Goal: Task Accomplishment & Management: Complete application form

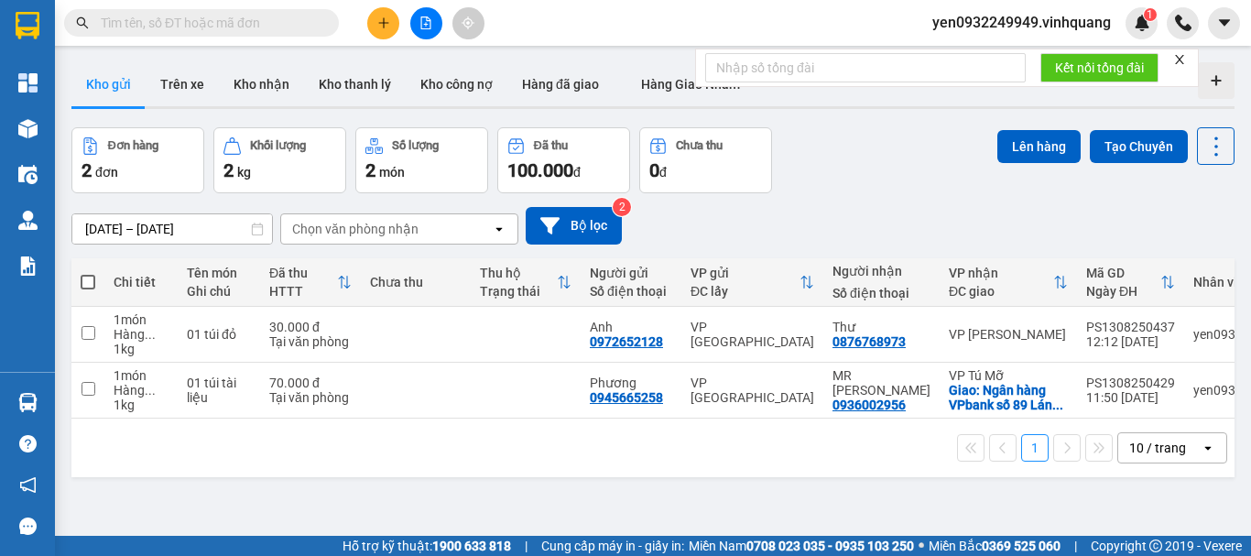
click at [81, 282] on span at bounding box center [88, 282] width 15 height 15
click at [88, 273] on input "checkbox" at bounding box center [88, 273] width 0 height 0
checkbox input "true"
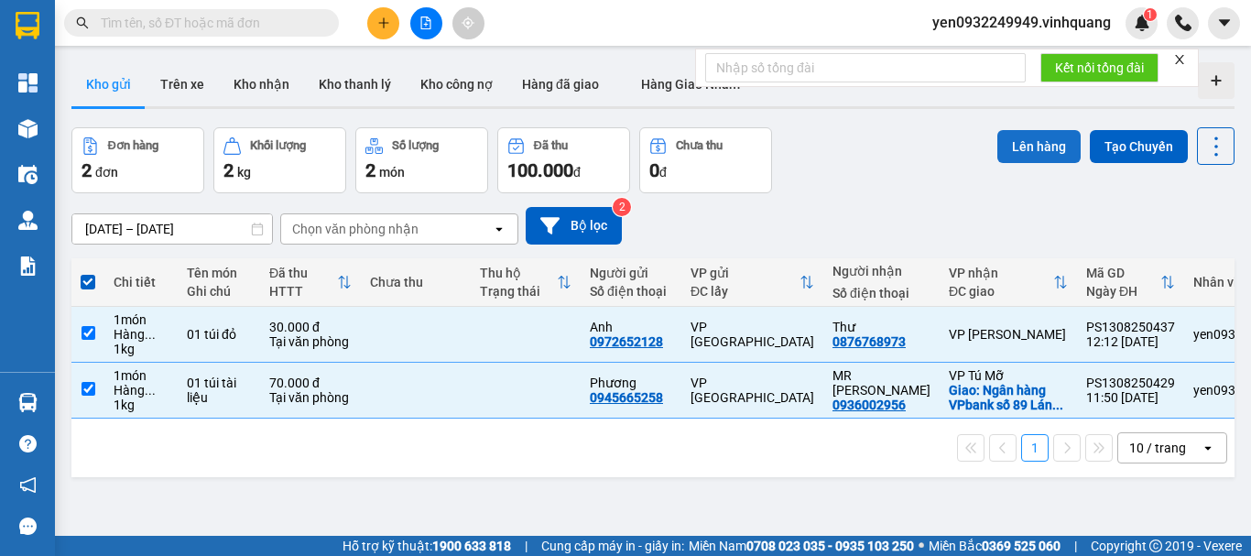
click at [1009, 140] on button "Lên hàng" at bounding box center [1038, 146] width 83 height 33
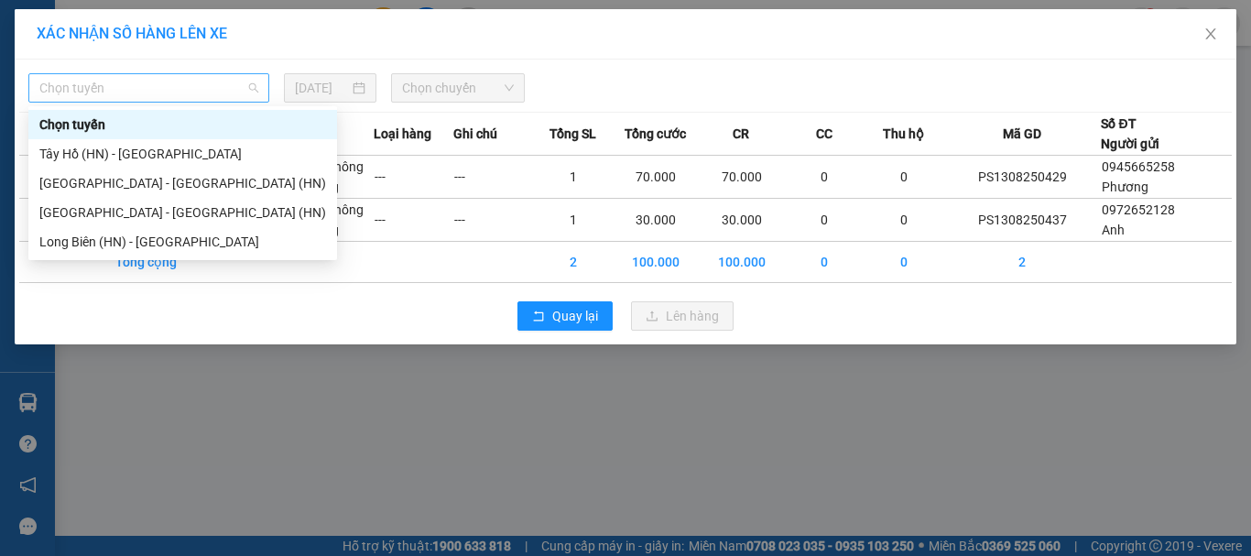
click at [85, 90] on span "Chọn tuyến" at bounding box center [148, 87] width 219 height 27
click at [92, 212] on div "[GEOGRAPHIC_DATA] - [GEOGRAPHIC_DATA] (HN)" at bounding box center [182, 212] width 287 height 20
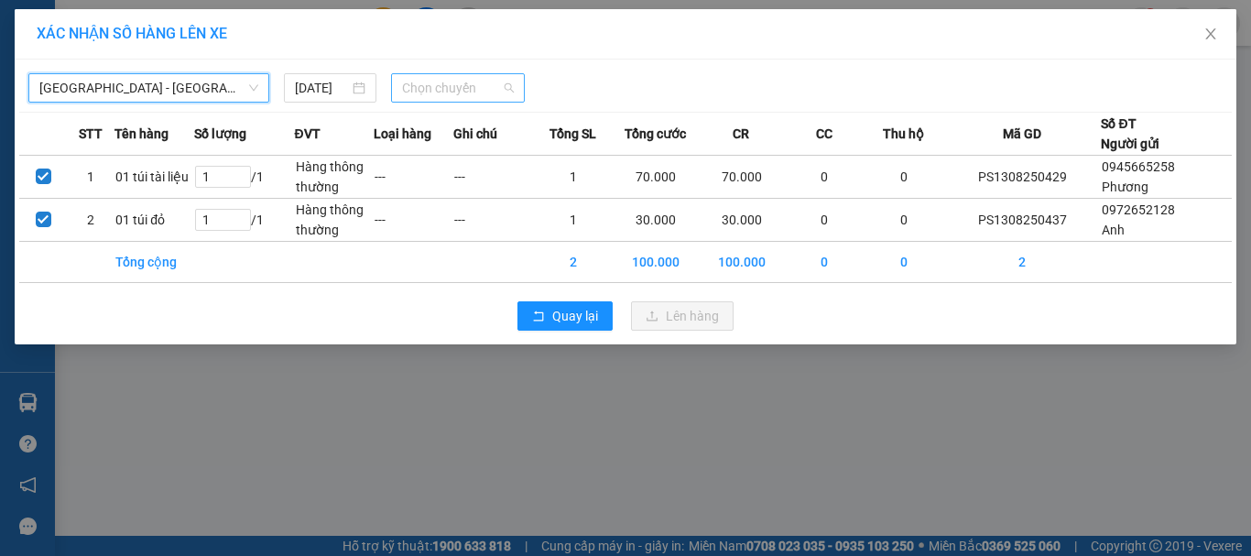
click at [486, 88] on span "Chọn chuyến" at bounding box center [458, 87] width 113 height 27
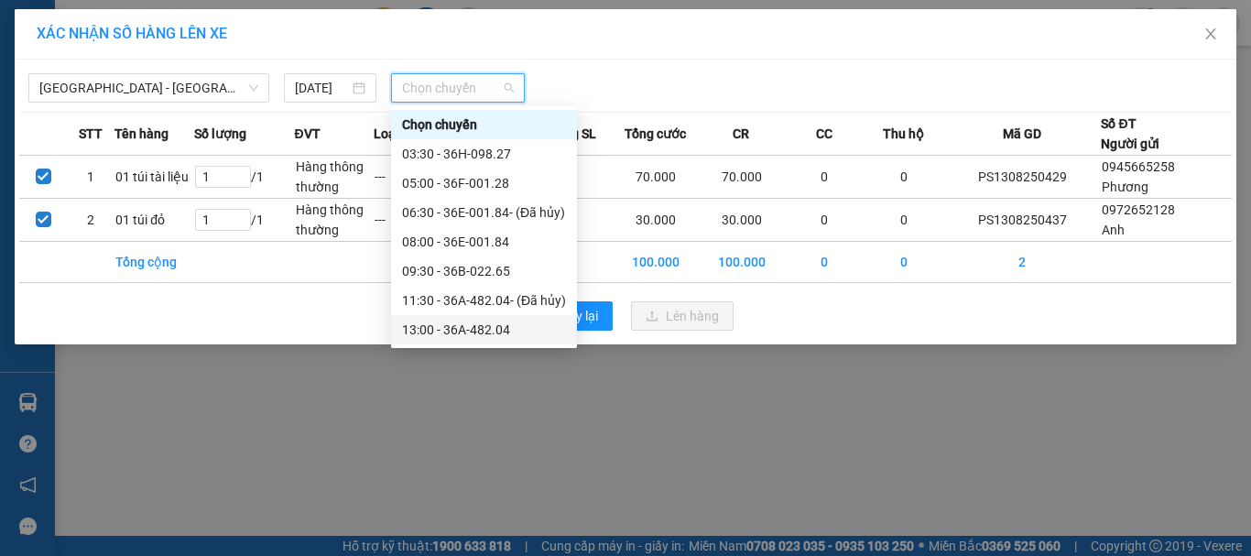
click at [497, 333] on div "13:00 - 36A-482.04" at bounding box center [484, 330] width 164 height 20
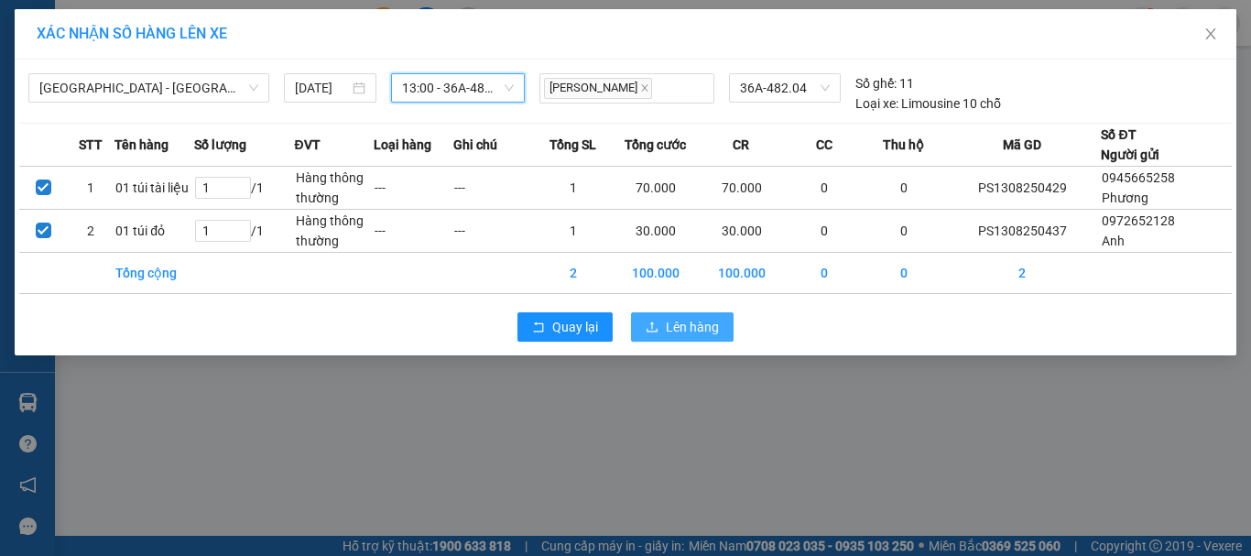
click at [680, 330] on span "Lên hàng" at bounding box center [692, 327] width 53 height 20
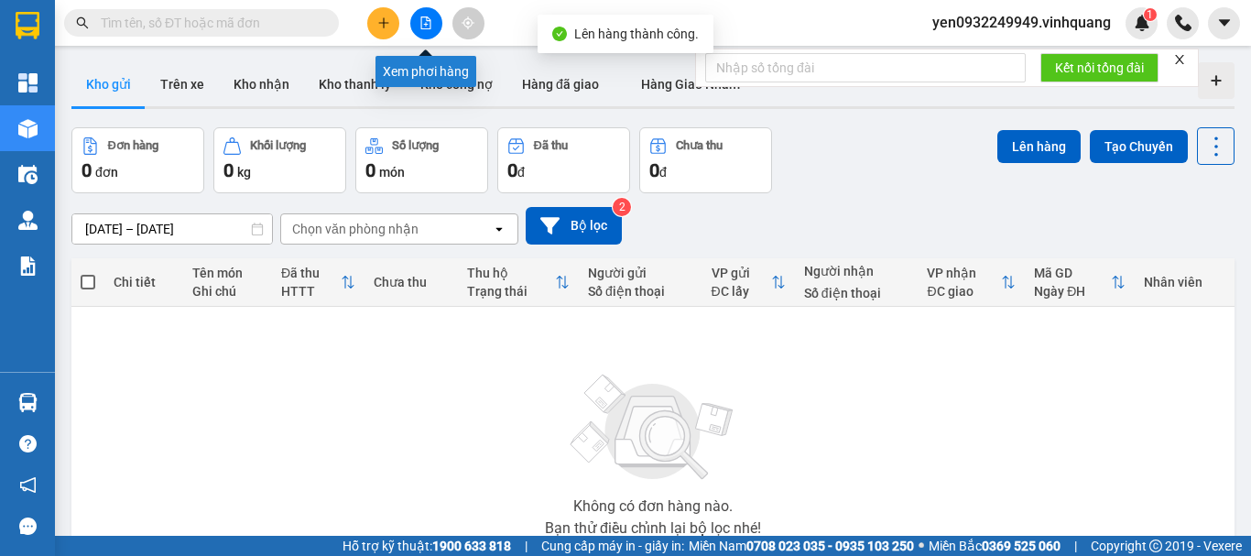
click at [424, 27] on icon "file-add" at bounding box center [425, 22] width 13 height 13
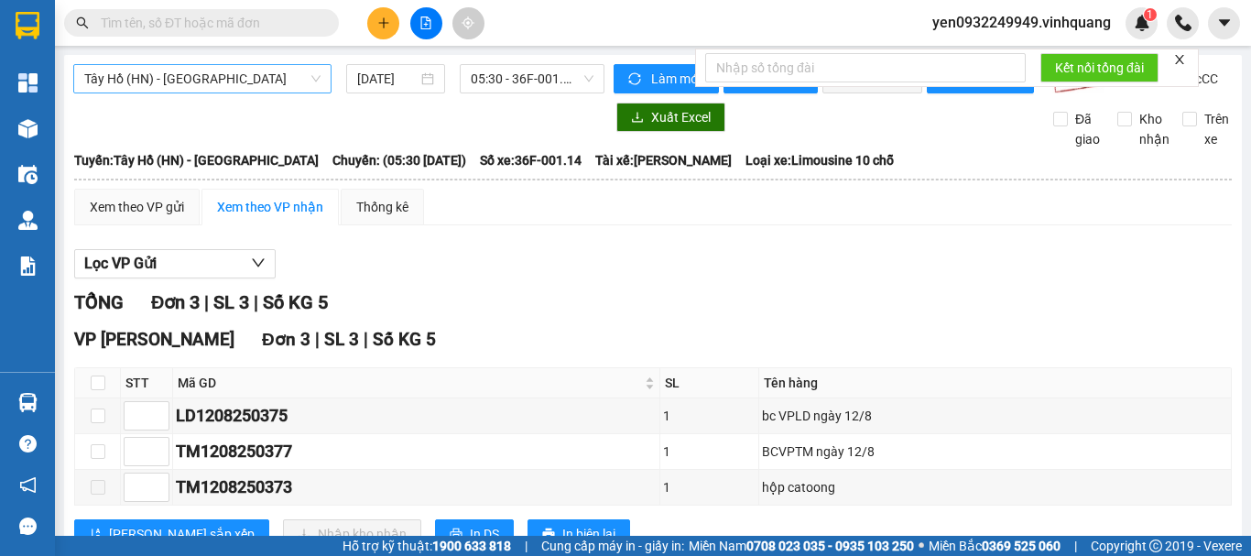
click at [114, 85] on span "Tây Hồ (HN) - [GEOGRAPHIC_DATA]" at bounding box center [202, 78] width 236 height 27
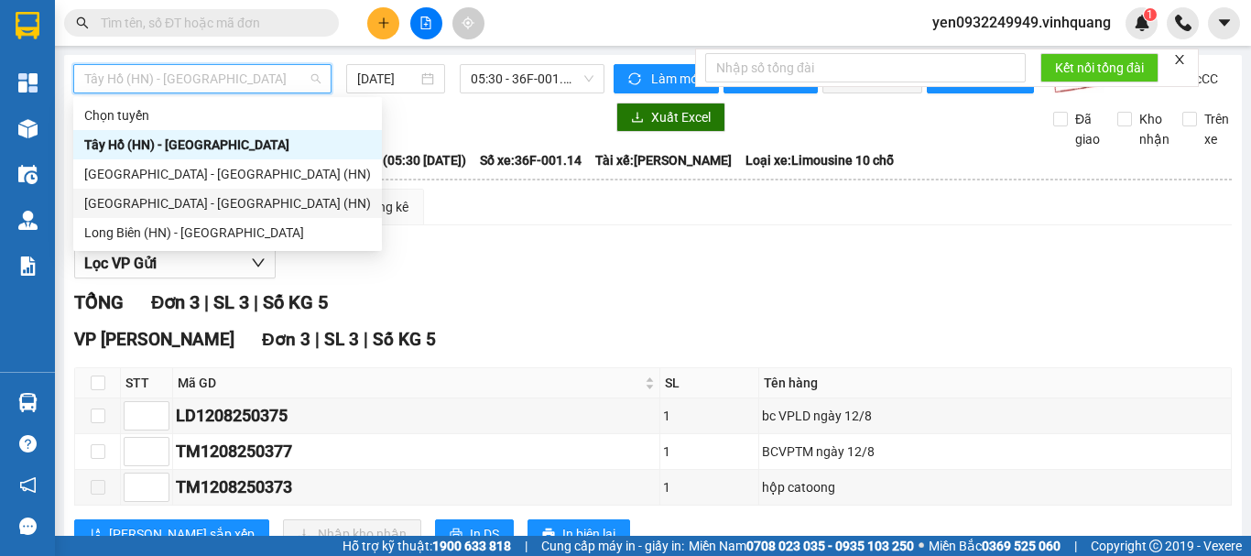
click at [163, 212] on div "[GEOGRAPHIC_DATA] - [GEOGRAPHIC_DATA] (HN)" at bounding box center [227, 203] width 287 height 20
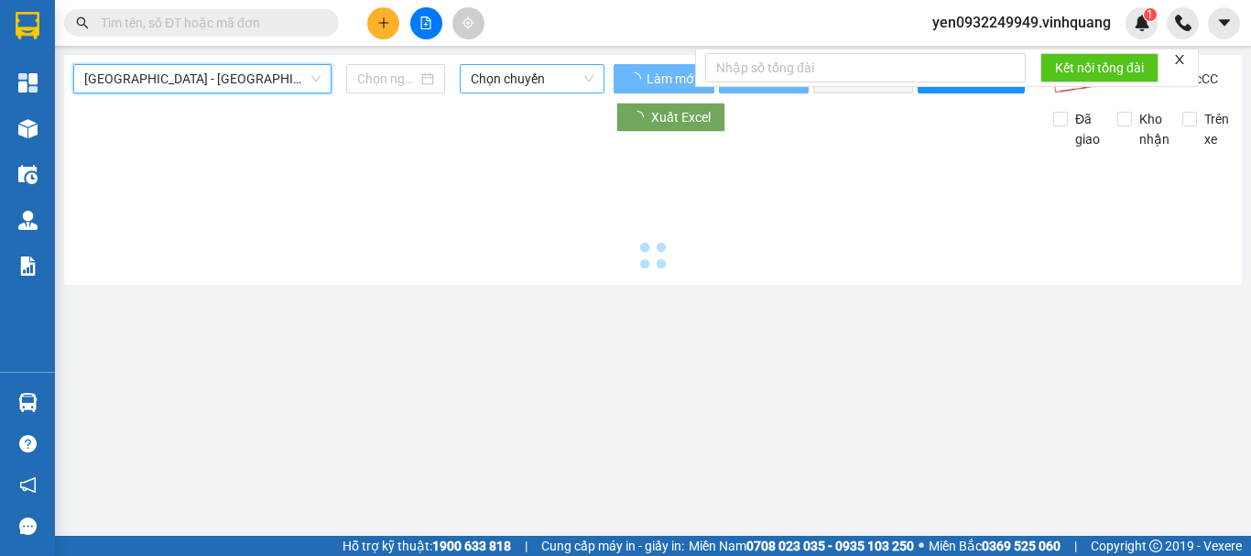
type input "[DATE]"
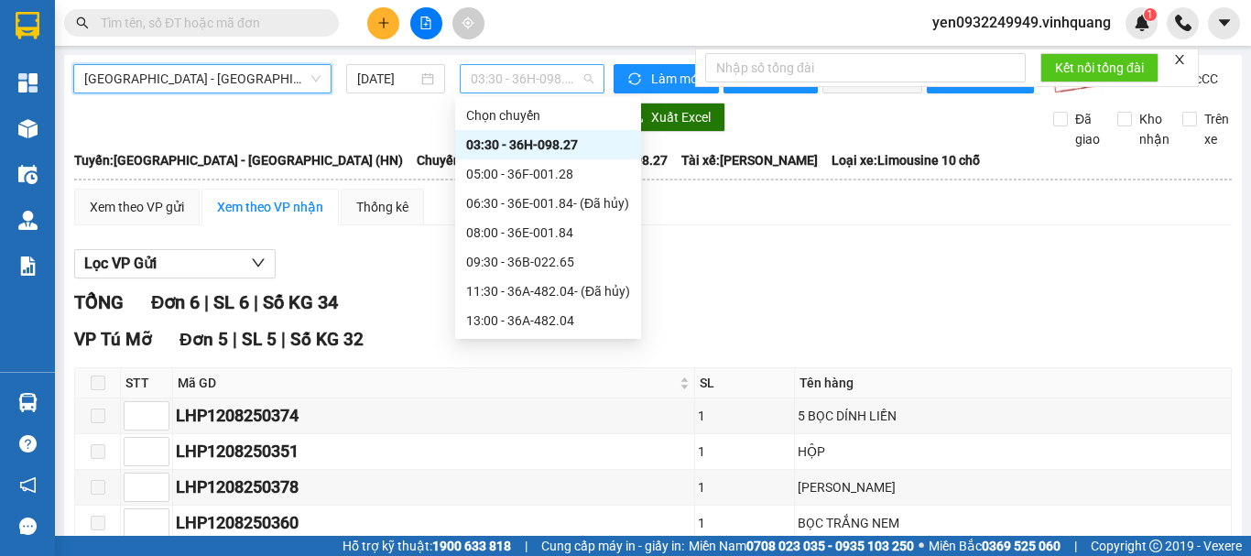
click at [568, 87] on span "03:30 - 36H-098.27" at bounding box center [532, 78] width 123 height 27
click at [565, 327] on div "13:00 - 36A-482.04" at bounding box center [548, 320] width 164 height 20
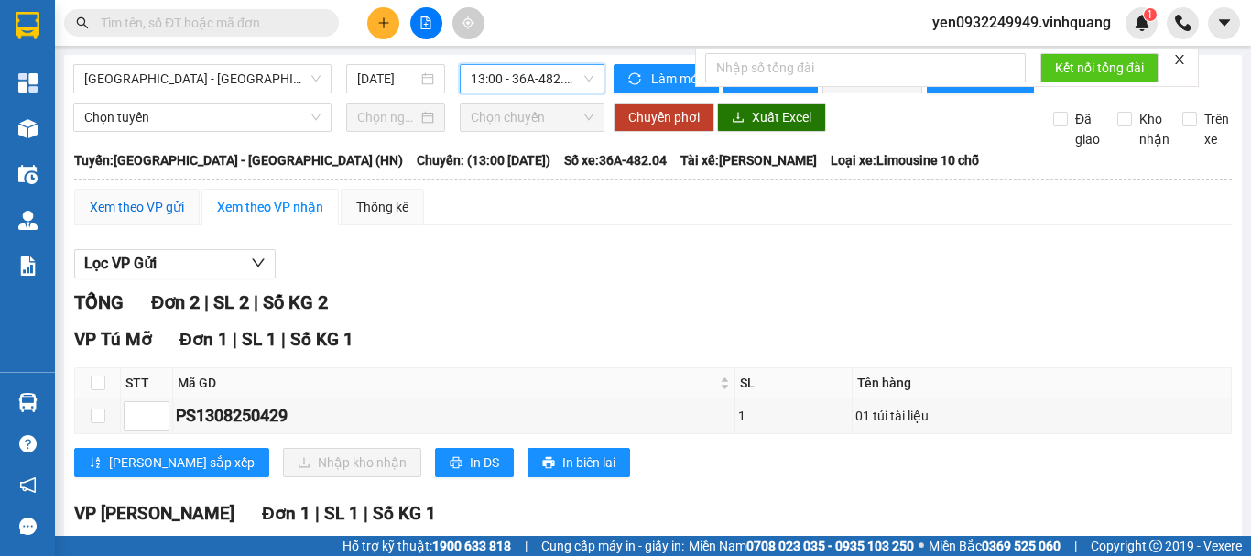
click at [130, 217] on div "Xem theo VP gửi" at bounding box center [137, 207] width 94 height 20
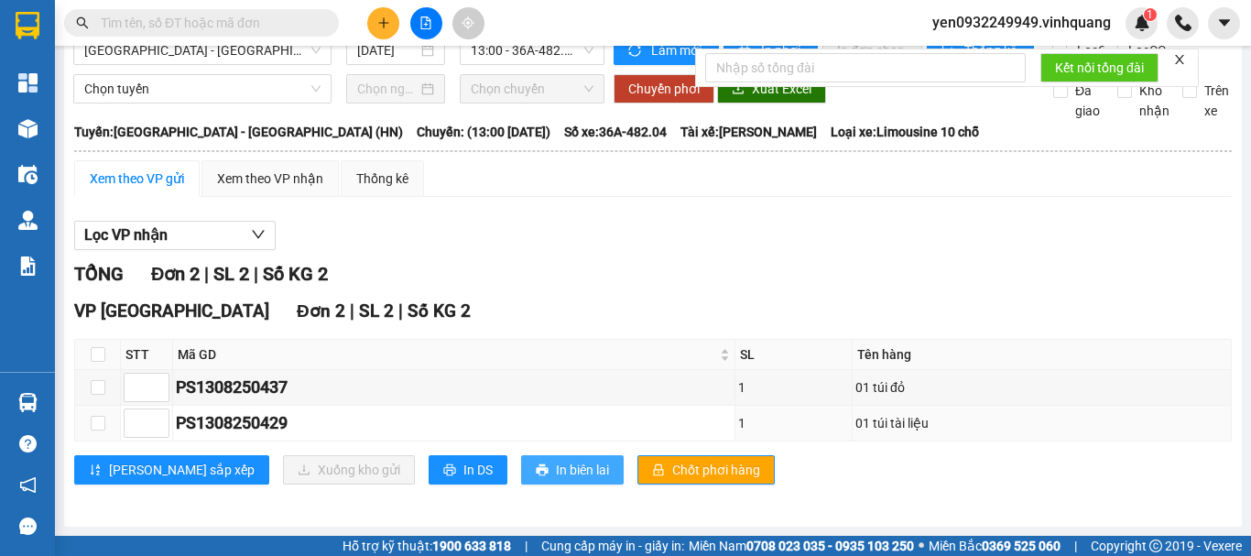
scroll to position [44, 0]
click at [463, 474] on span "In DS" at bounding box center [477, 470] width 29 height 20
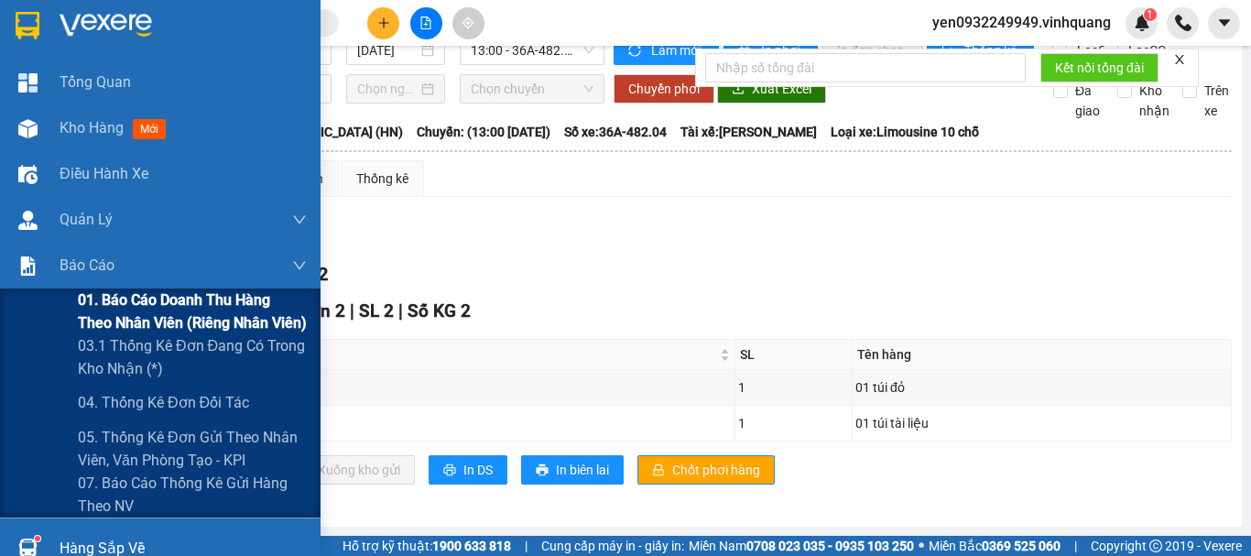
click at [143, 308] on span "01. Báo cáo doanh thu hàng theo nhân viên (riêng nhân viên)" at bounding box center [192, 311] width 229 height 46
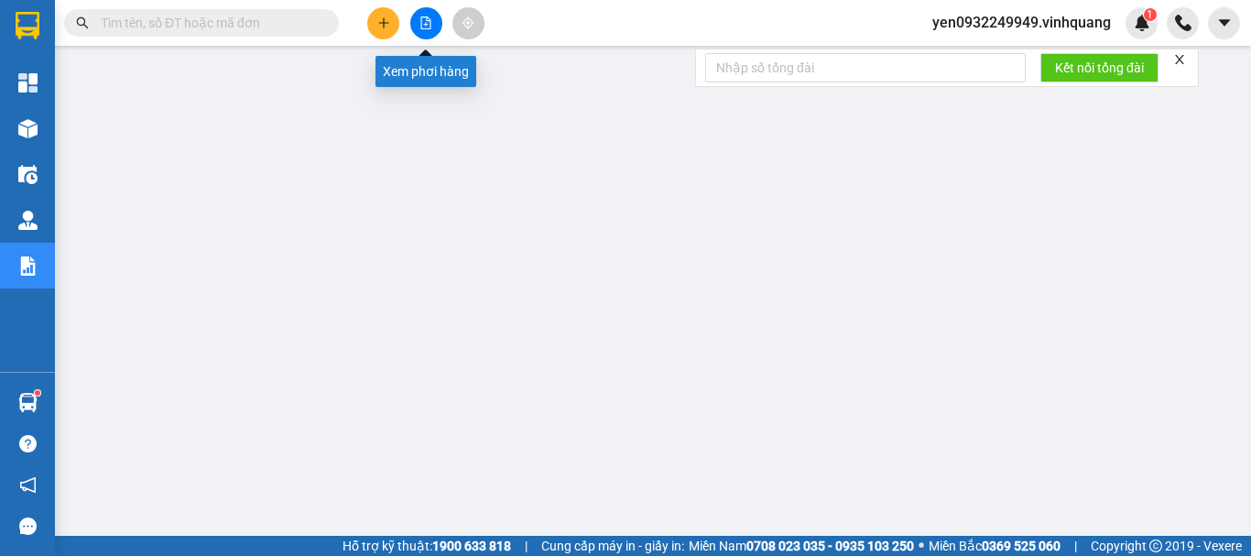
click at [424, 21] on icon "file-add" at bounding box center [425, 22] width 13 height 13
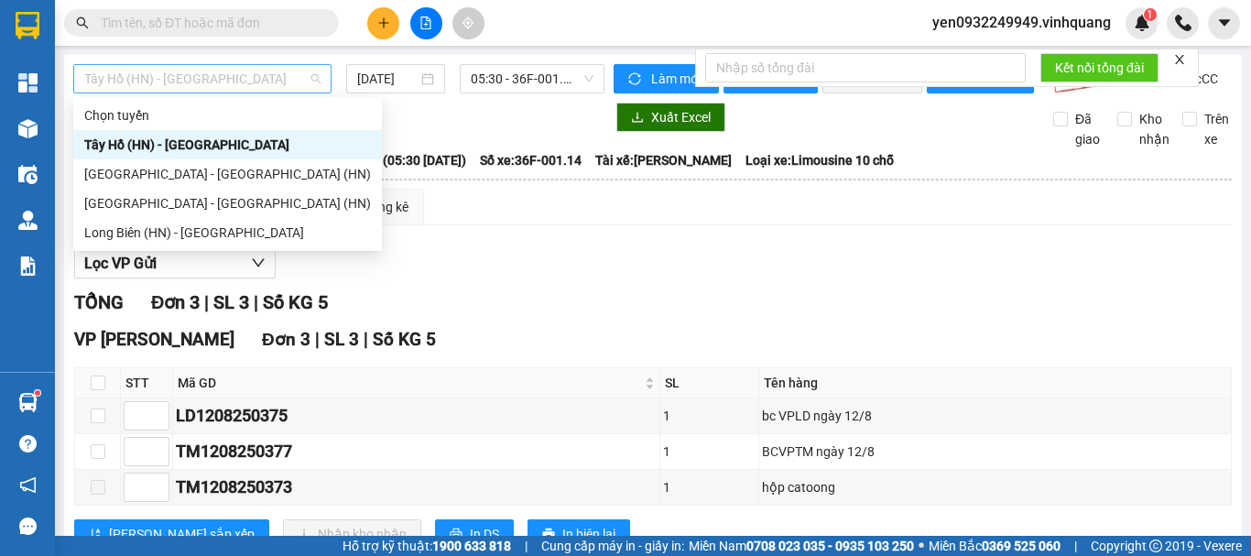
click at [130, 70] on span "Tây Hồ (HN) - [GEOGRAPHIC_DATA]" at bounding box center [202, 78] width 236 height 27
click at [103, 229] on div "Long Biên (HN) - [GEOGRAPHIC_DATA]" at bounding box center [227, 233] width 287 height 20
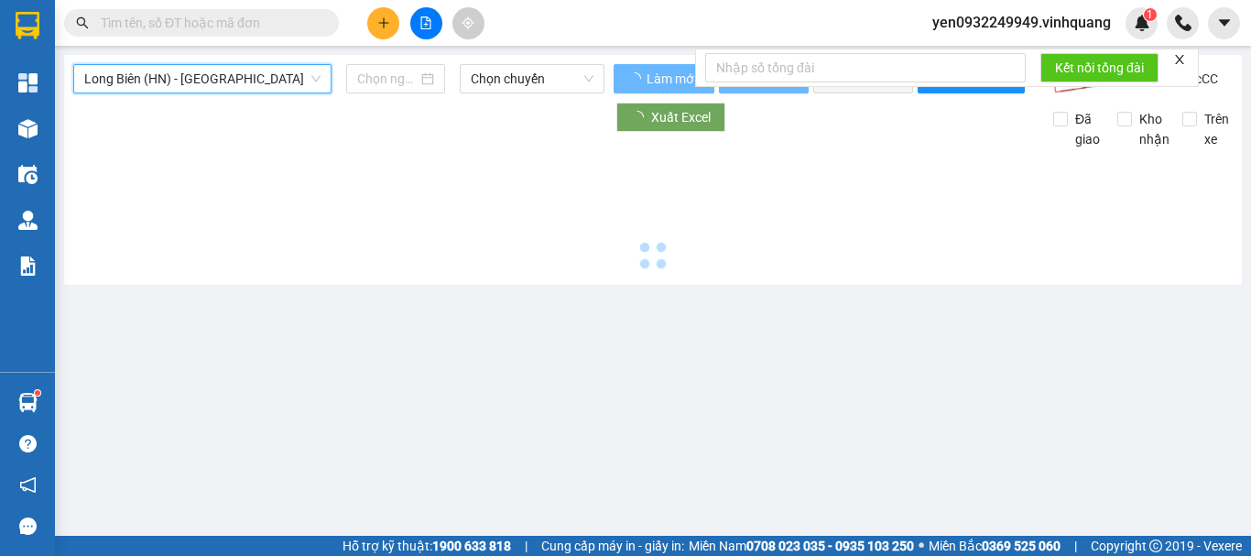
type input "[DATE]"
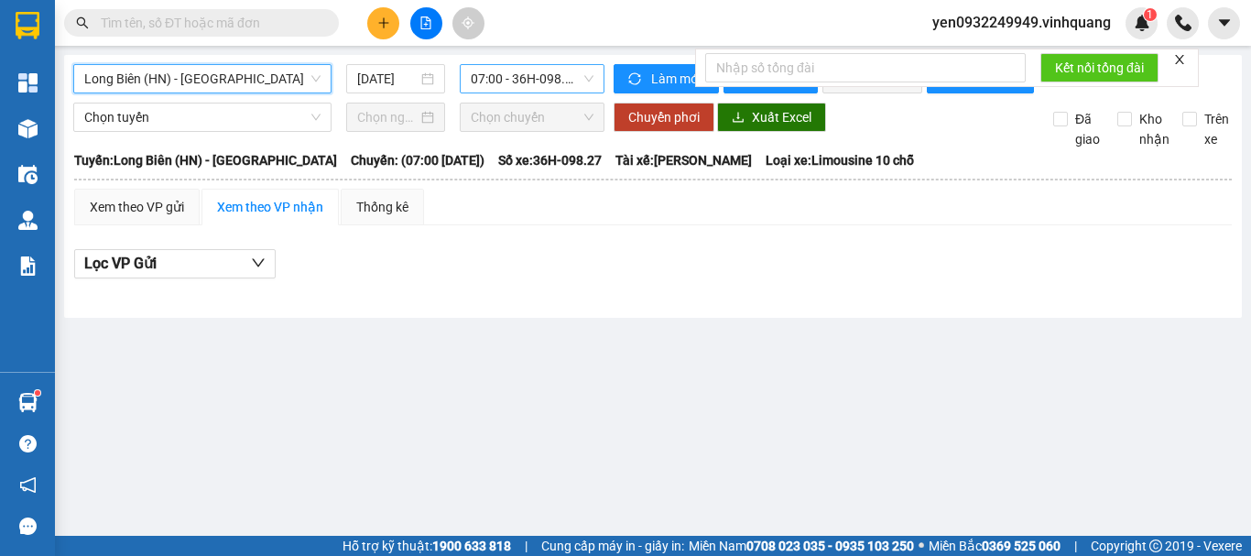
click at [564, 77] on span "07:00 - 36H-098.27 - (Đã hủy)" at bounding box center [532, 78] width 123 height 27
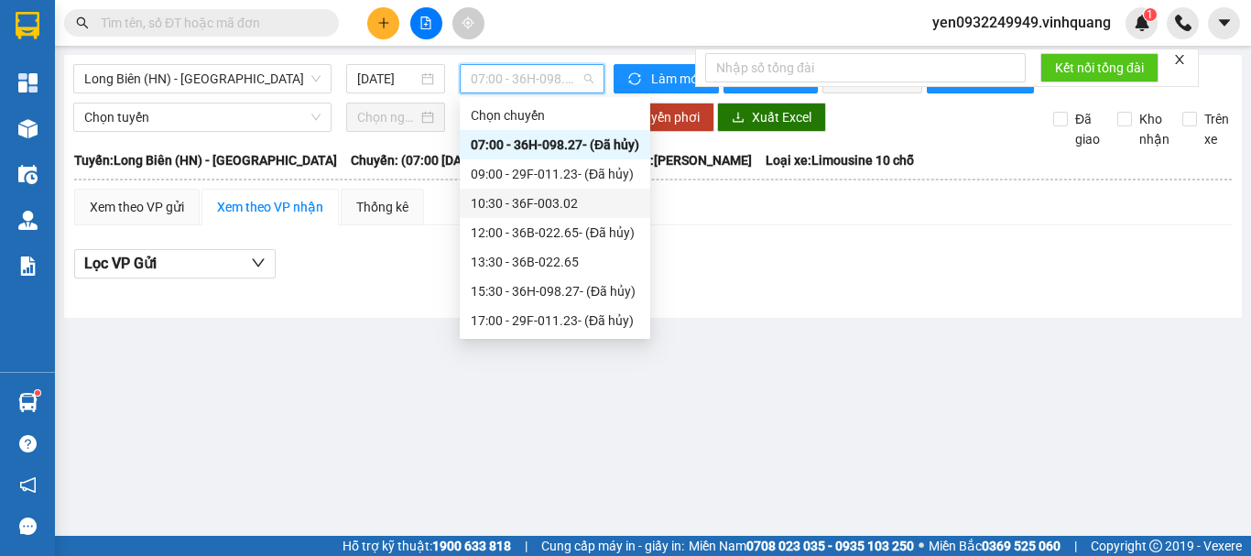
click at [564, 206] on div "10:30 - 36F-003.02" at bounding box center [555, 203] width 168 height 20
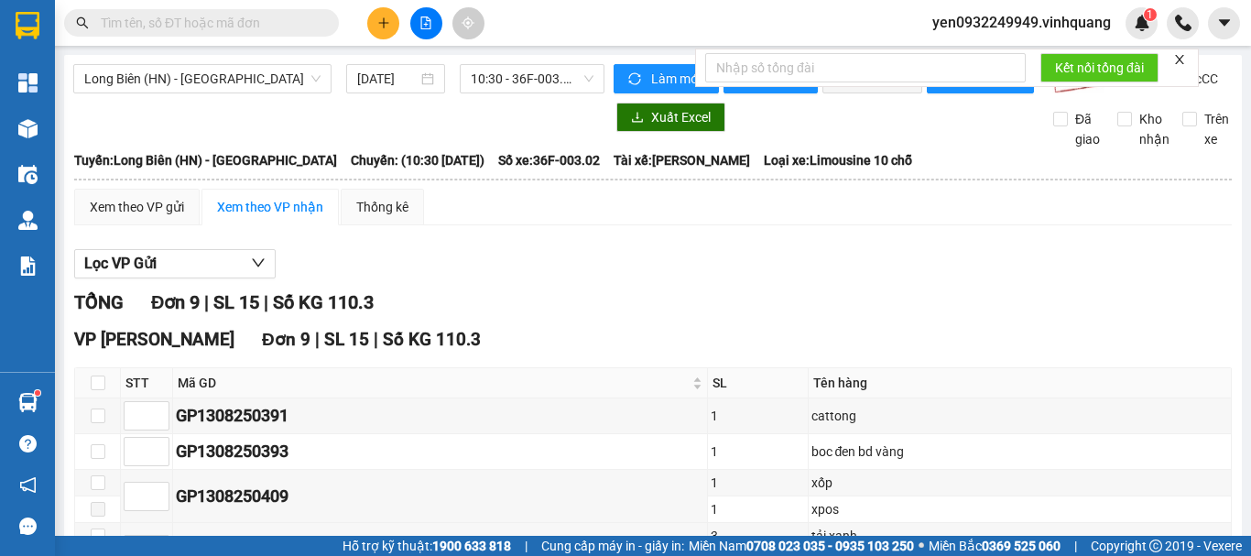
click at [1031, 22] on span "yen0932249949.vinhquang" at bounding box center [1021, 22] width 208 height 23
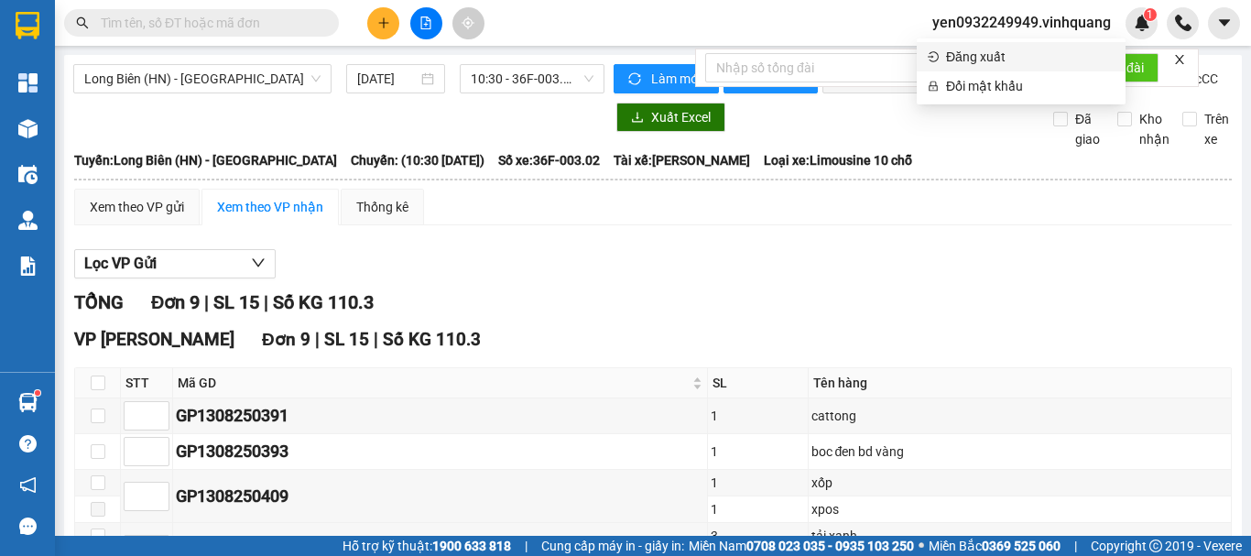
click at [1007, 60] on span "Đăng xuất" at bounding box center [1030, 57] width 168 height 20
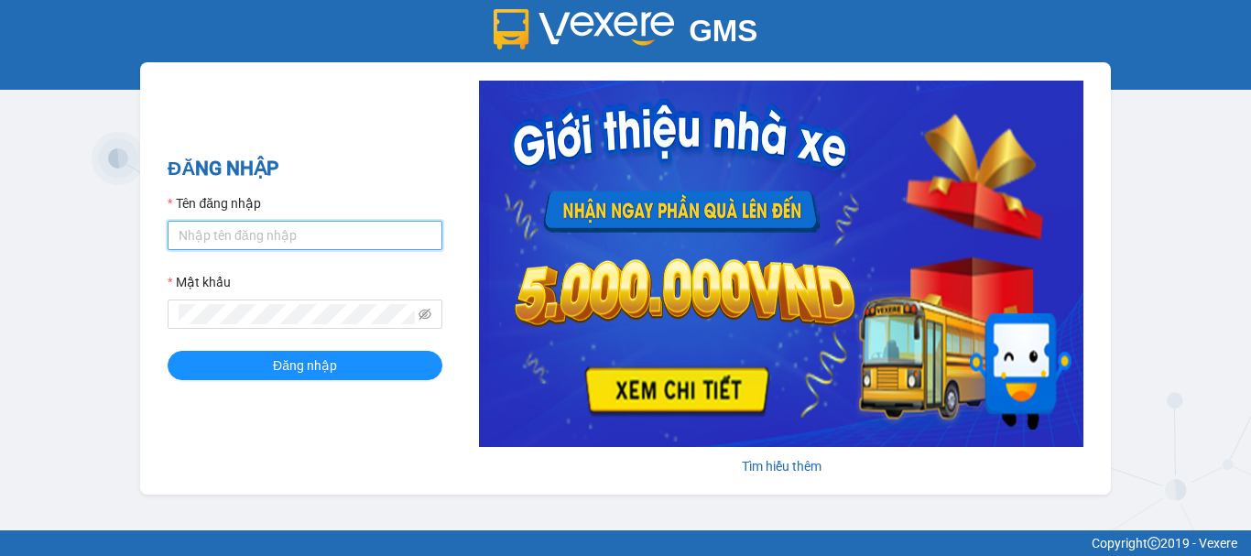
click at [244, 244] on input "Tên đăng nhập" at bounding box center [305, 235] width 275 height 29
type input "chi0346058058.vinhquang"
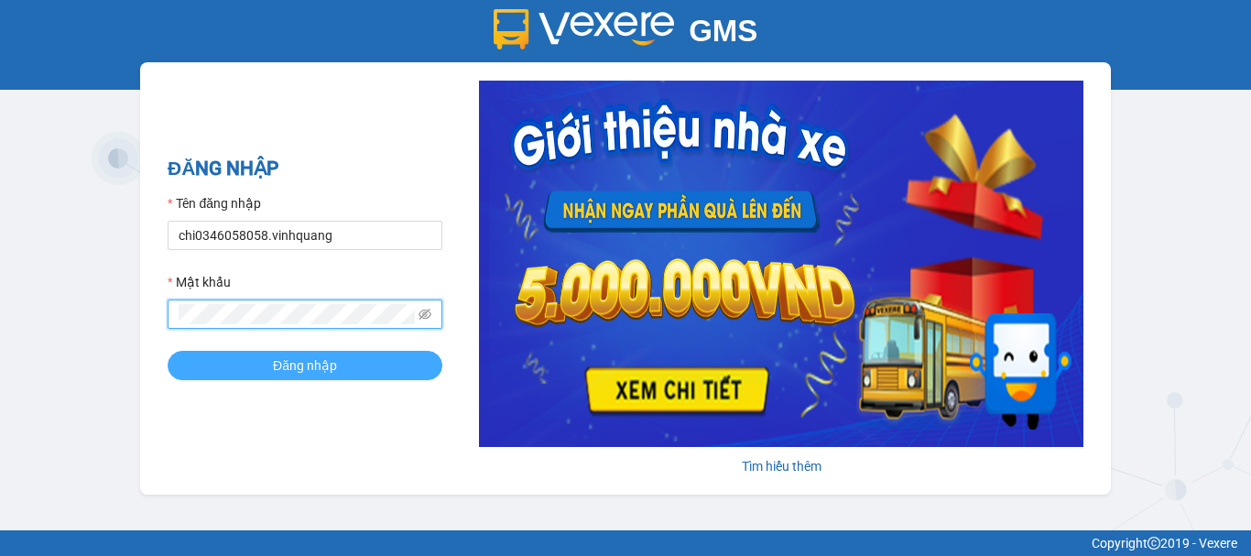
click at [290, 365] on span "Đăng nhập" at bounding box center [305, 365] width 64 height 20
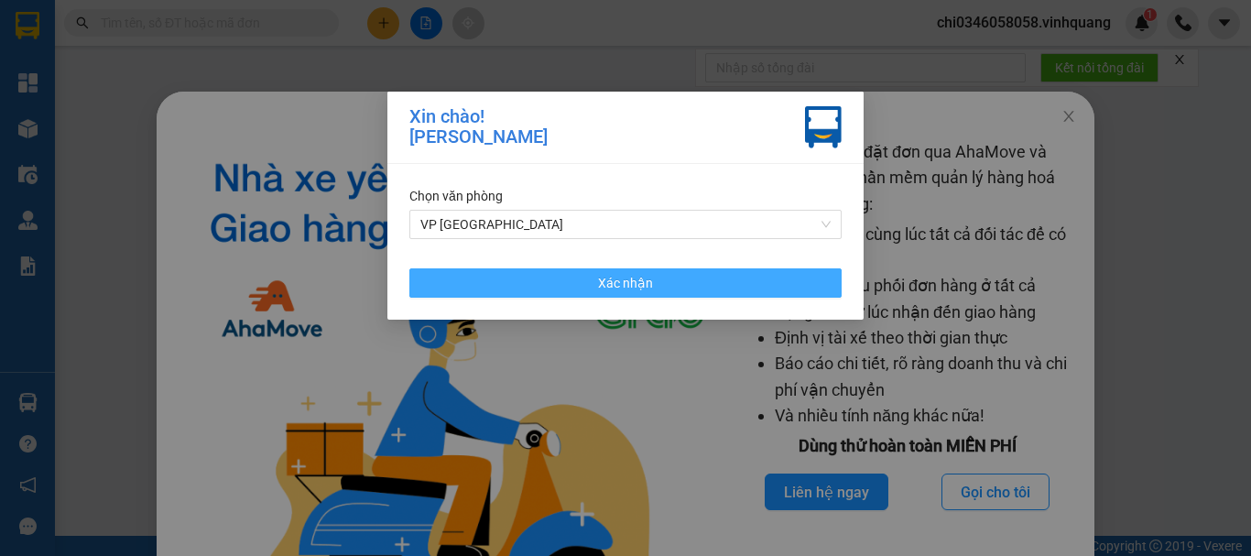
click at [621, 274] on span "Xác nhận" at bounding box center [625, 283] width 55 height 20
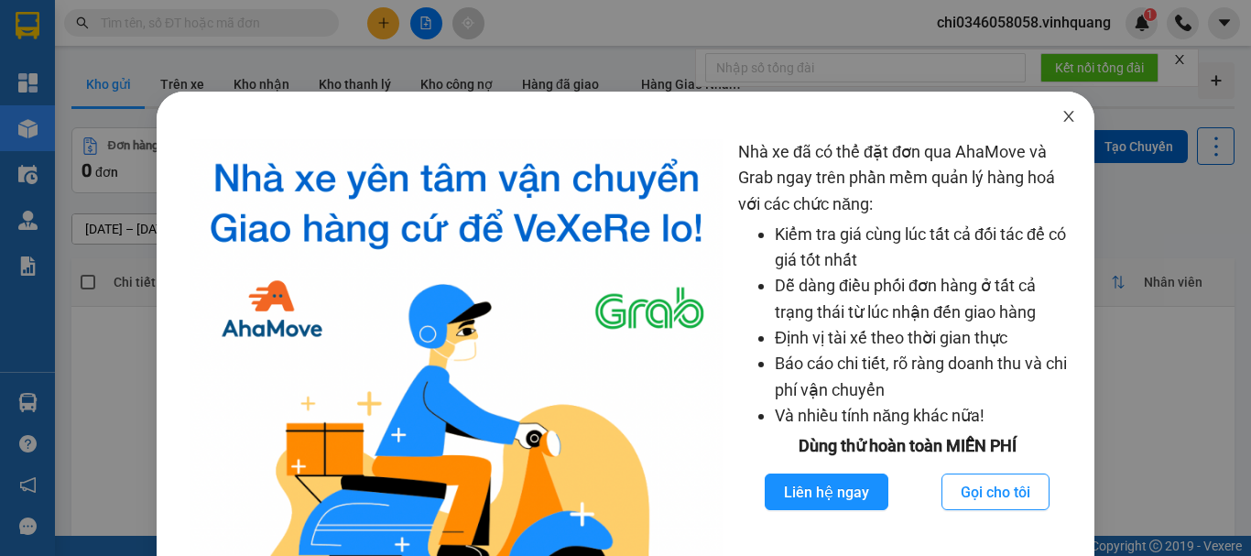
click at [1064, 114] on icon "close" at bounding box center [1069, 116] width 10 height 11
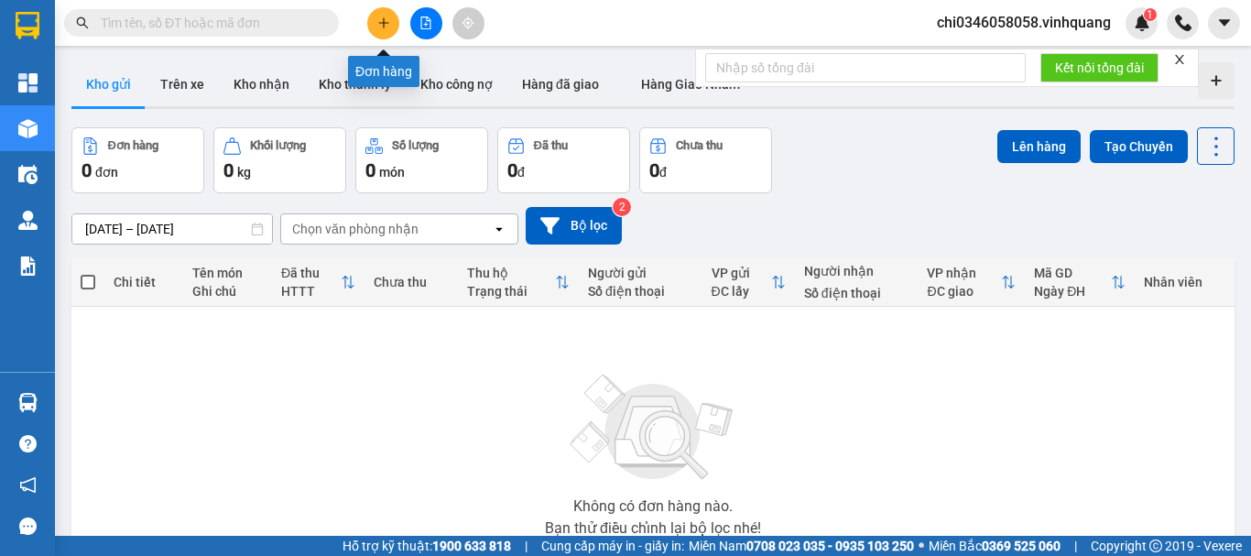
click at [389, 17] on icon "plus" at bounding box center [383, 22] width 13 height 13
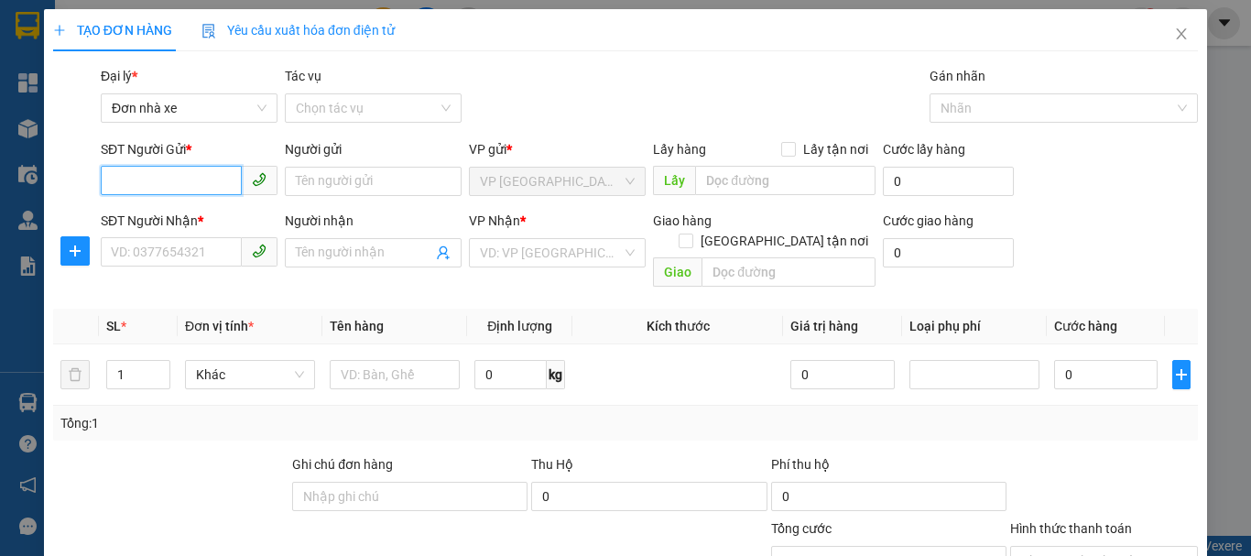
click at [128, 184] on input "SĐT Người Gửi *" at bounding box center [171, 180] width 141 height 29
type input "0918200074"
click at [177, 219] on div "0918200074 - cô phương" at bounding box center [201, 218] width 180 height 20
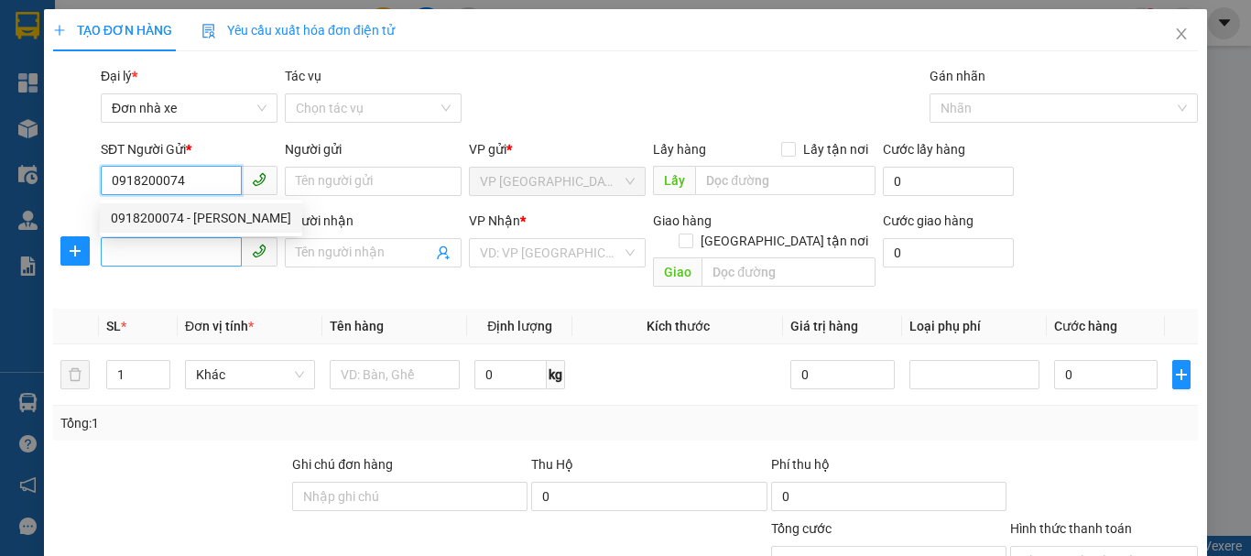
type input "cô phương"
type input "0333423459"
type input "trang"
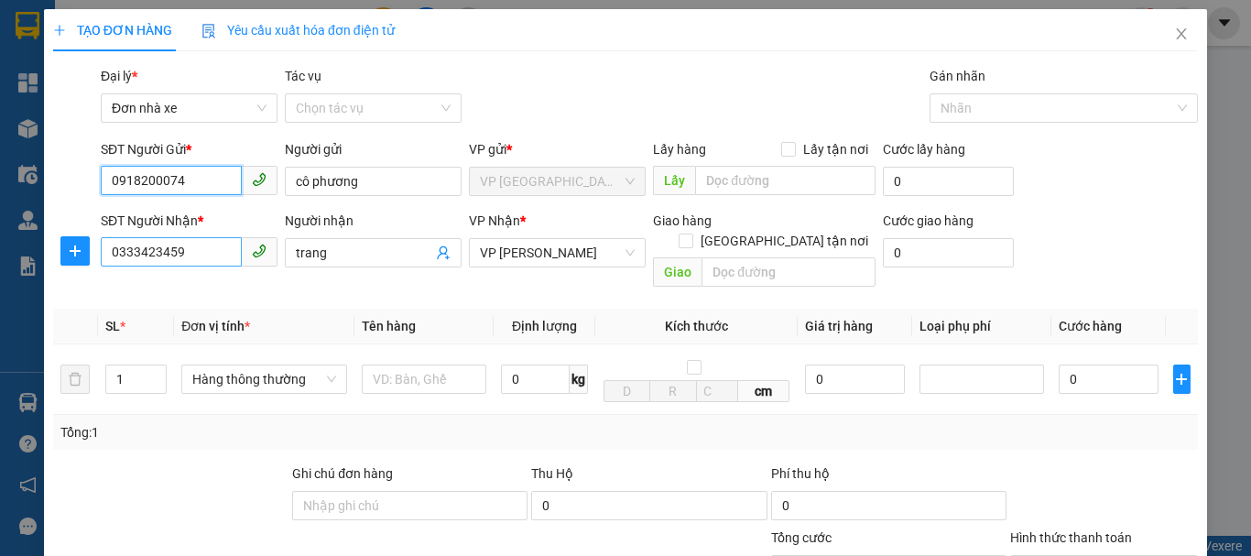
type input "0918200074"
click at [192, 256] on input "0333423459" at bounding box center [171, 251] width 141 height 29
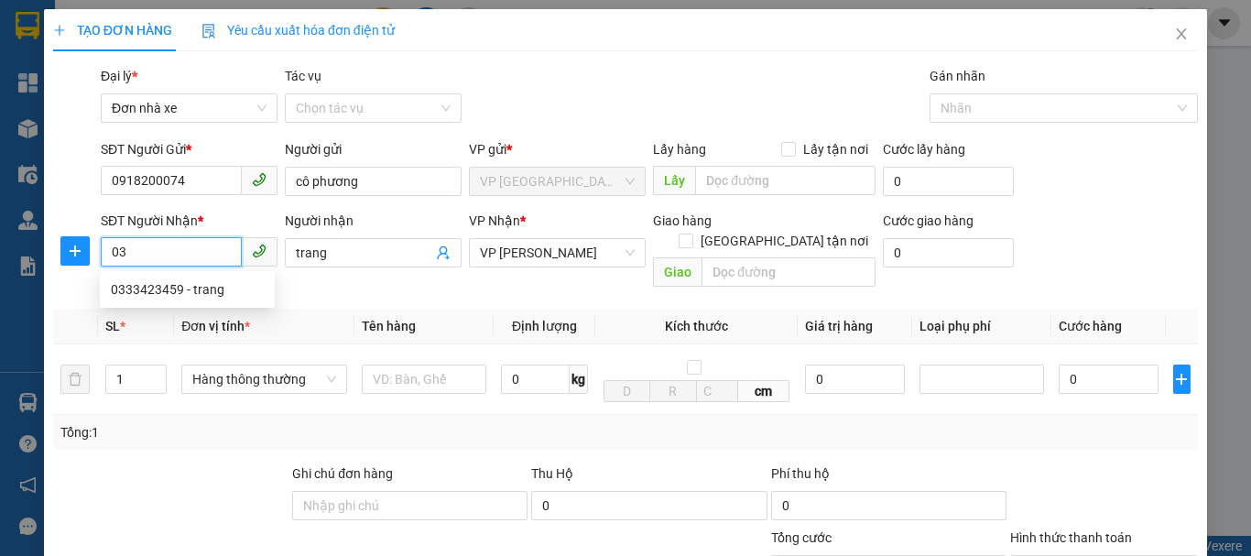
type input "0"
type input "0979414789"
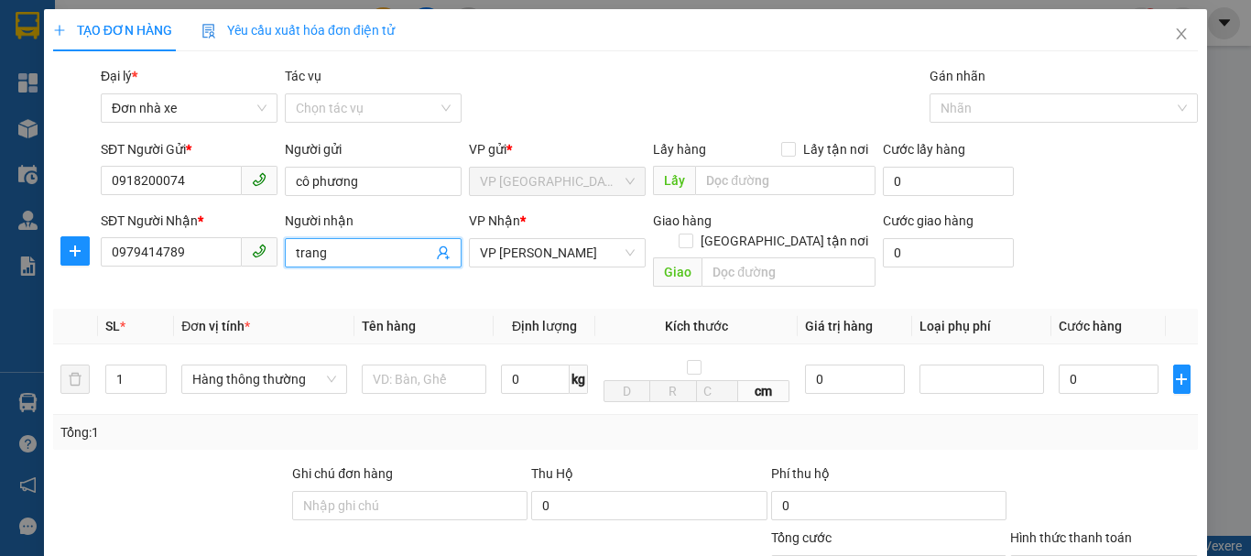
drag, startPoint x: 371, startPoint y: 246, endPoint x: 268, endPoint y: 246, distance: 102.6
click at [273, 251] on div "SĐT Người Nhận * 0979414789 Người nhận trang trang VP Nhận * VP Nguyễn Văn Cừ G…" at bounding box center [649, 253] width 1104 height 84
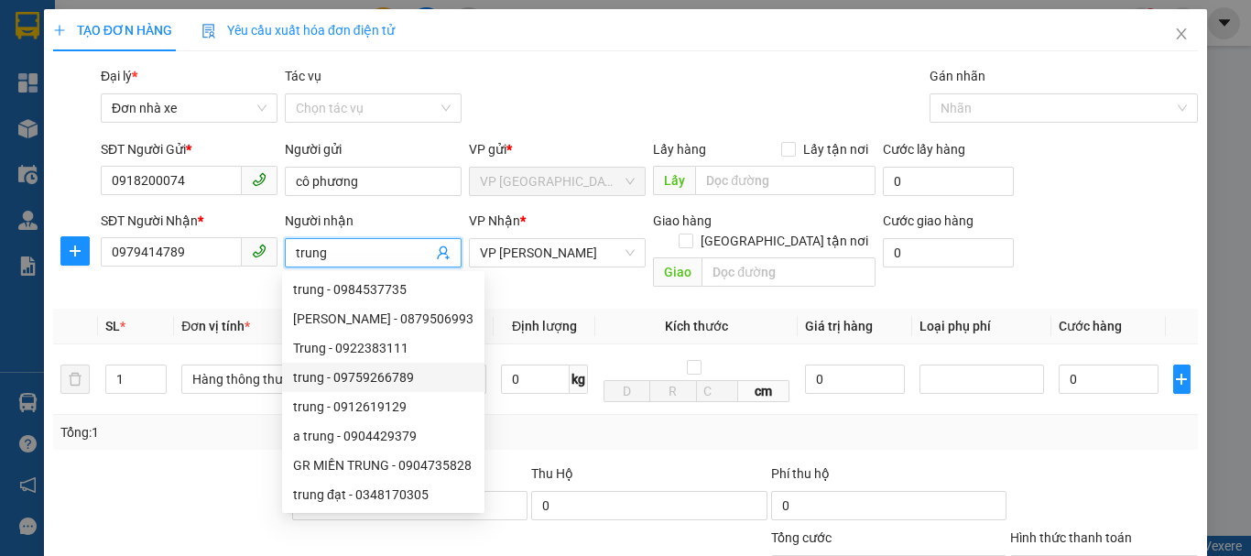
type input "trung"
click at [234, 430] on div "Transit Pickup Surcharge Ids Transit Deliver Surcharge Ids Transit Deliver Surc…" at bounding box center [625, 433] width 1145 height 735
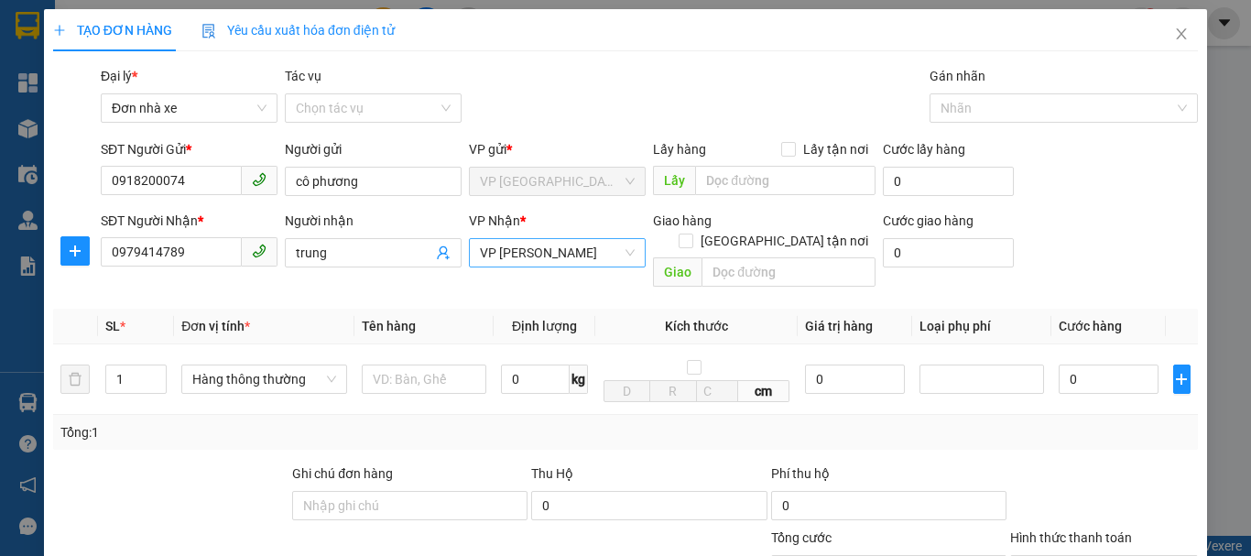
click at [596, 251] on span "VP Nguyễn Văn Cừ" at bounding box center [557, 252] width 155 height 27
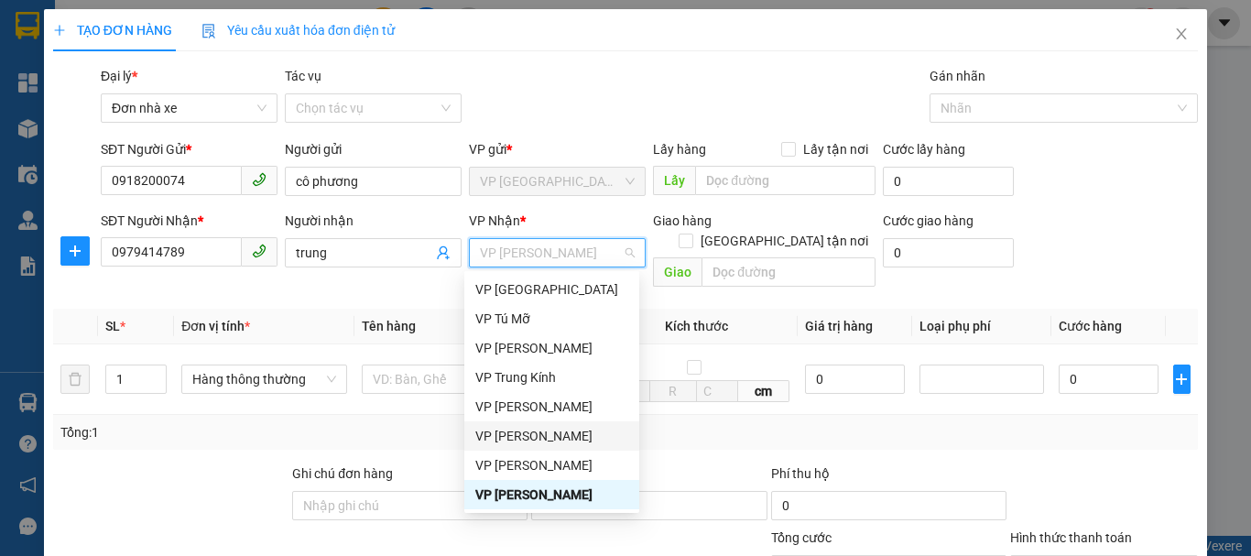
scroll to position [88, 0]
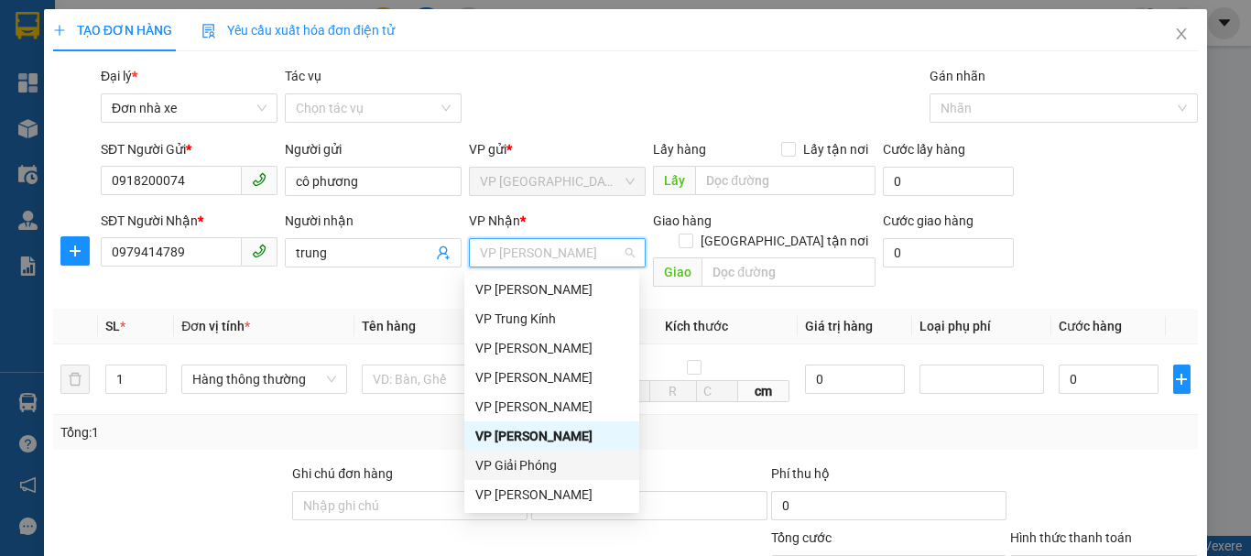
click at [540, 461] on div "VP Giải Phóng" at bounding box center [551, 465] width 153 height 20
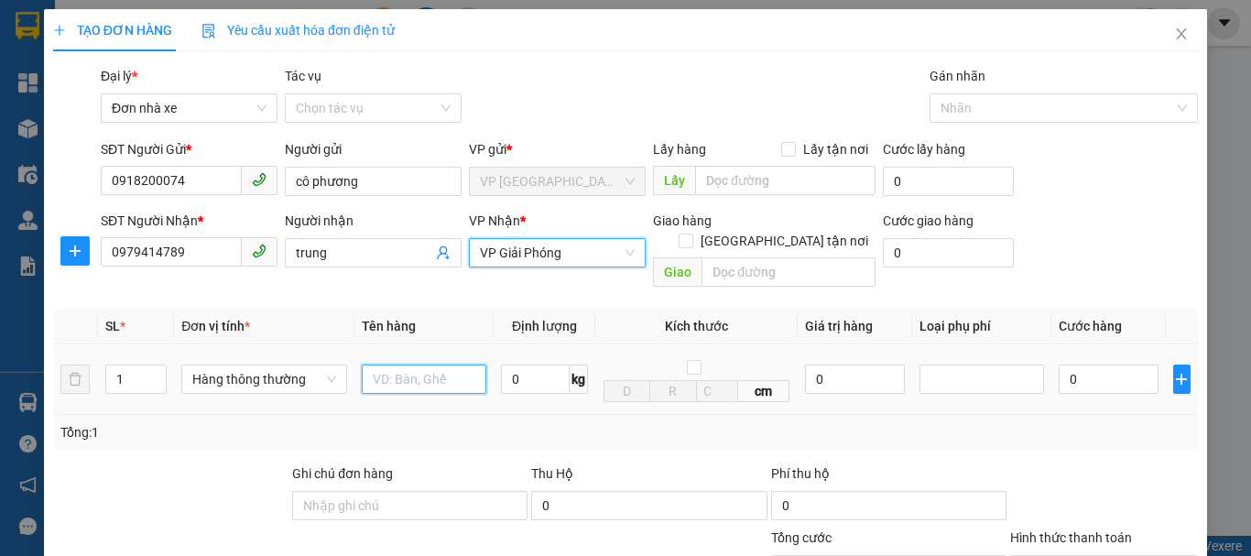
click at [401, 365] on input "text" at bounding box center [424, 378] width 125 height 29
click at [152, 376] on span "Decrease Value" at bounding box center [156, 384] width 20 height 16
type input "2 viên đá mẫu"
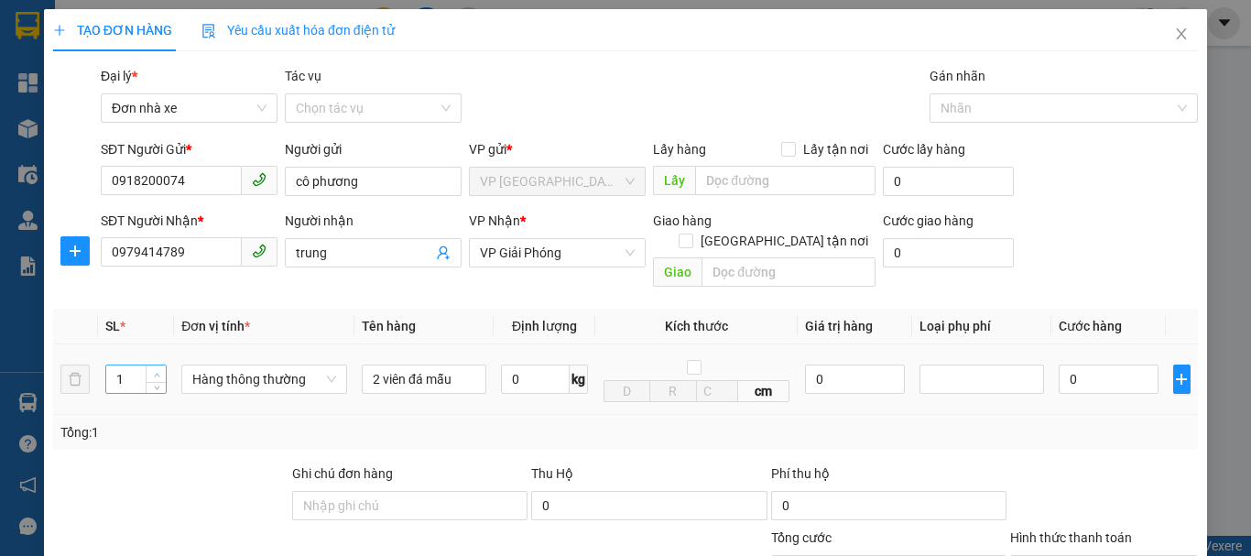
type input "2"
click at [154, 369] on span "up" at bounding box center [156, 374] width 11 height 11
drag, startPoint x: 507, startPoint y: 359, endPoint x: 519, endPoint y: 354, distance: 12.8
click at [509, 364] on input "0" at bounding box center [535, 378] width 69 height 29
type input "9"
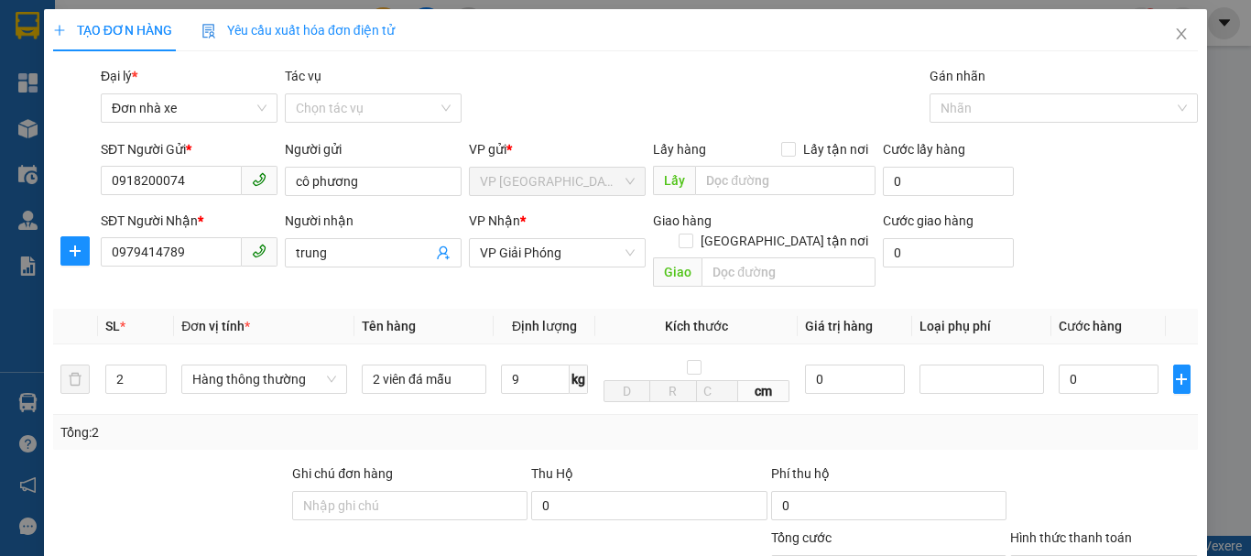
click at [928, 422] on div "Tổng: 2" at bounding box center [625, 432] width 1130 height 20
type input "80.000"
click at [1117, 364] on input "80.000" at bounding box center [1109, 378] width 100 height 29
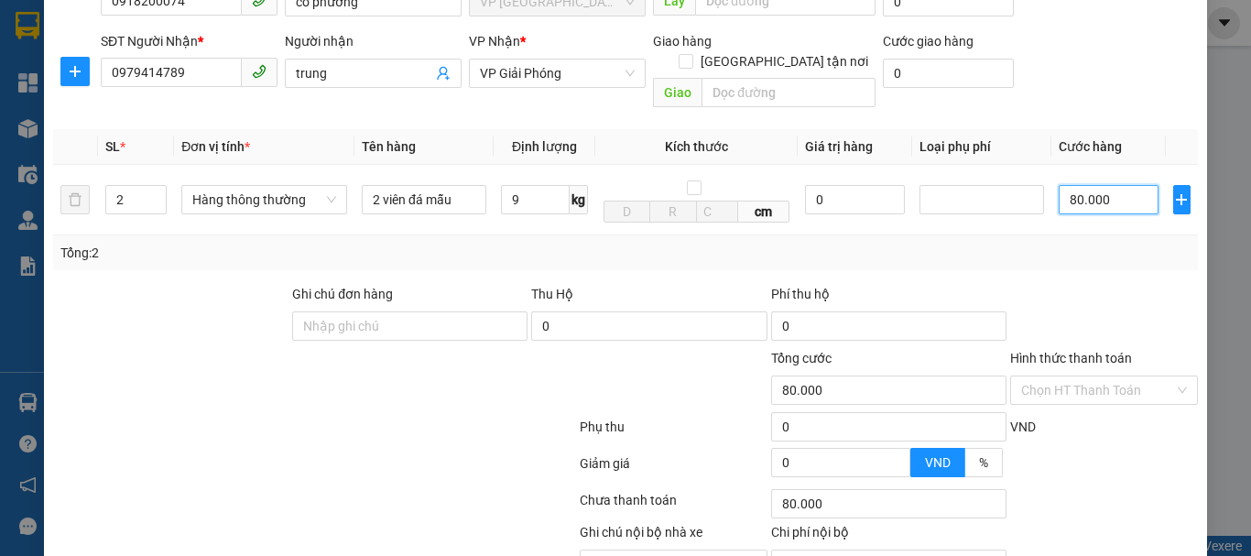
scroll to position [183, 0]
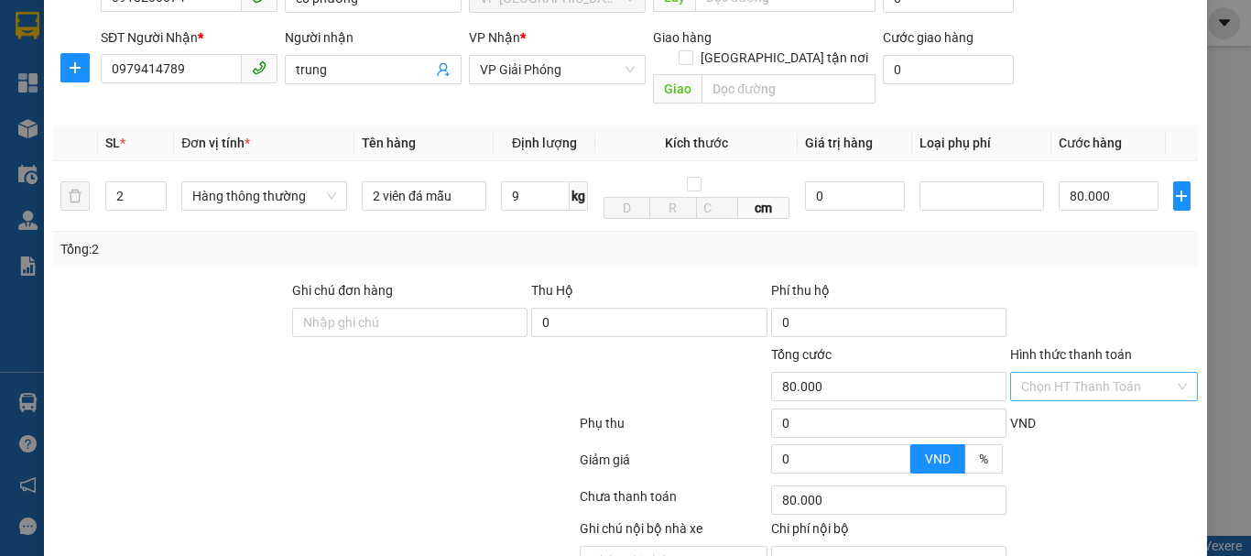
click at [1056, 373] on input "Hình thức thanh toán" at bounding box center [1097, 386] width 153 height 27
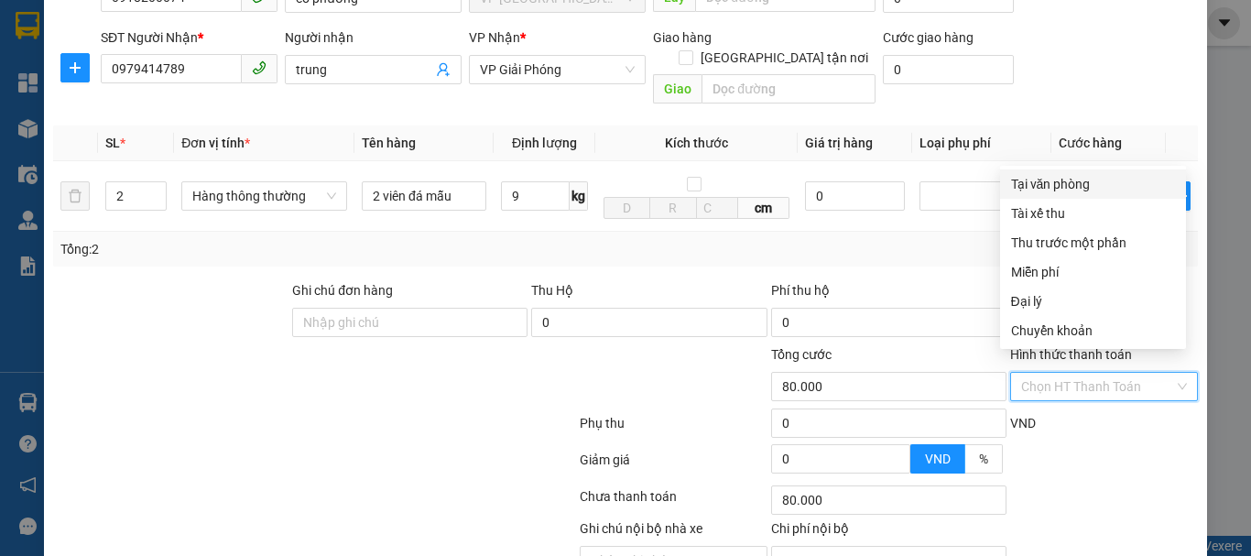
click at [1060, 181] on div "Tại văn phòng" at bounding box center [1093, 184] width 164 height 20
type input "0"
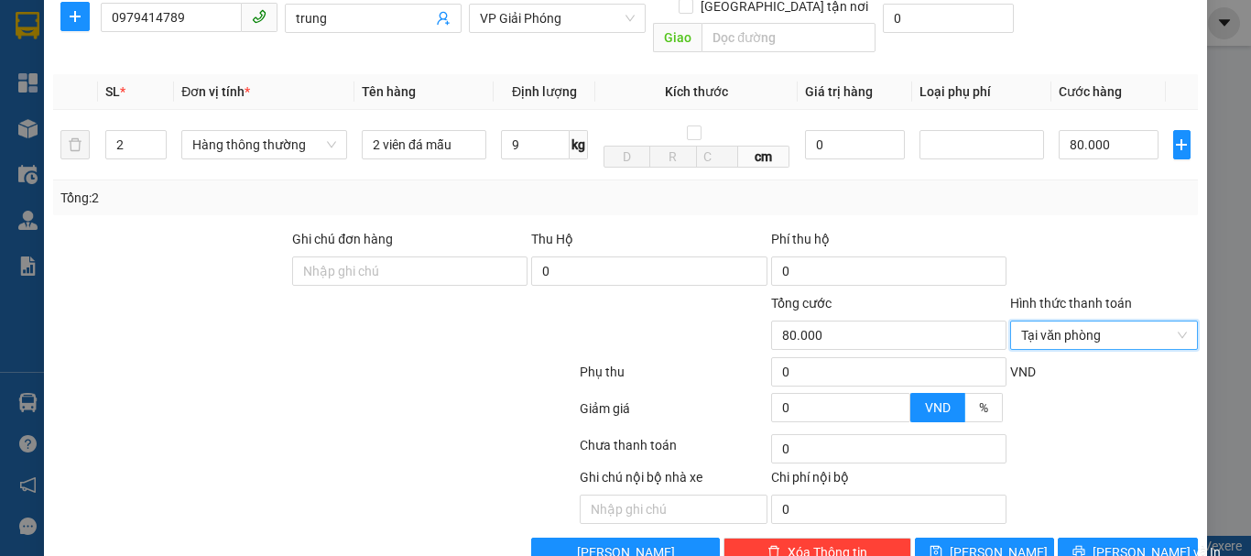
scroll to position [262, 0]
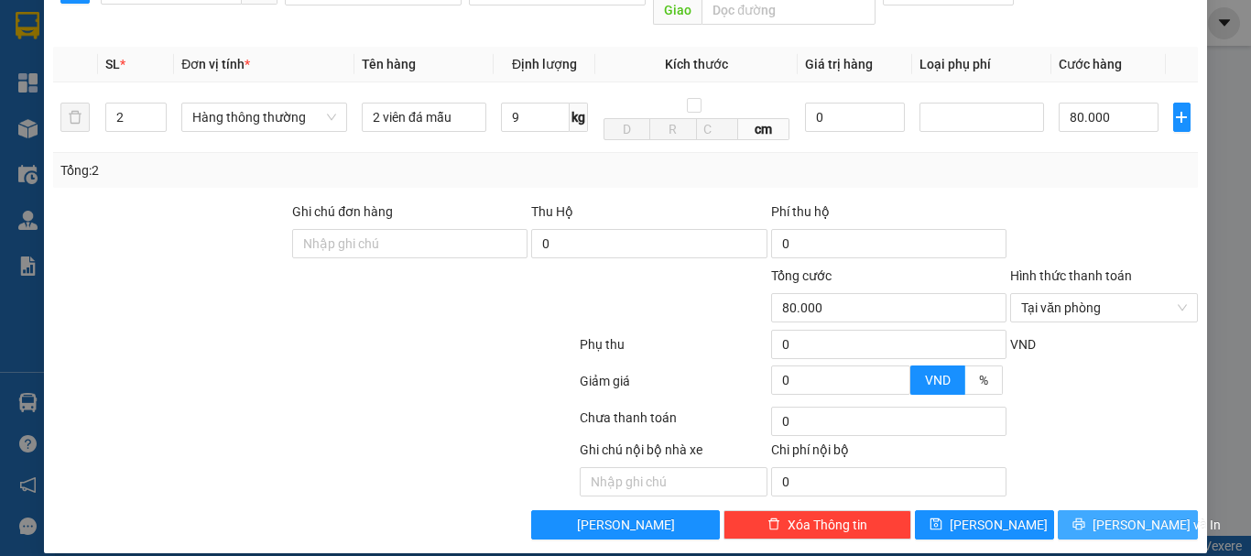
click at [1110, 515] on span "Lưu và In" at bounding box center [1156, 525] width 128 height 20
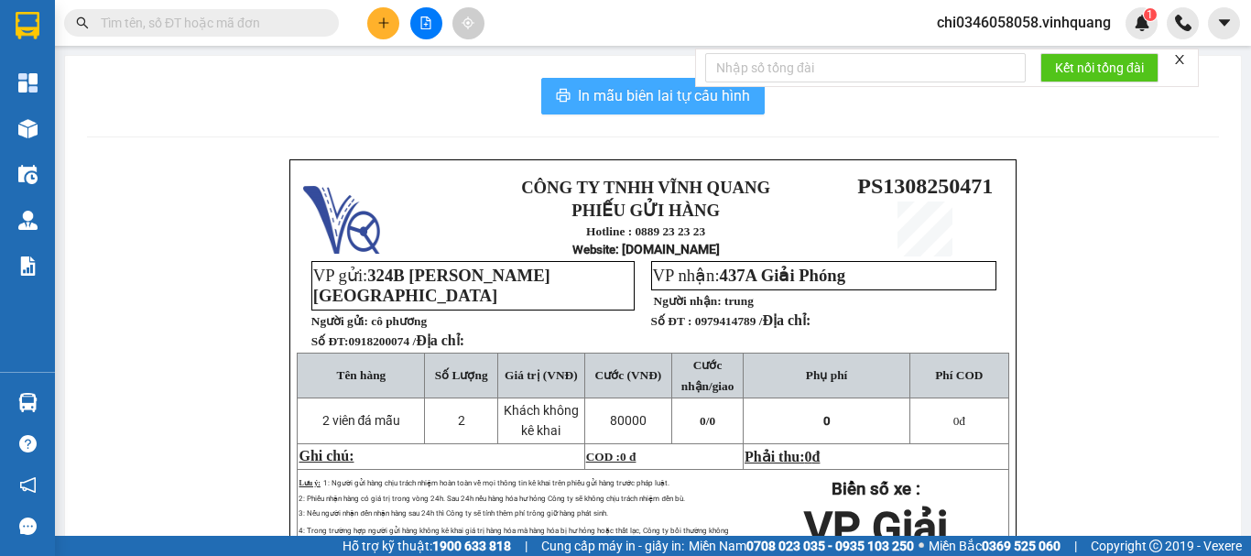
click at [606, 93] on span "In mẫu biên lai tự cấu hình" at bounding box center [664, 95] width 172 height 23
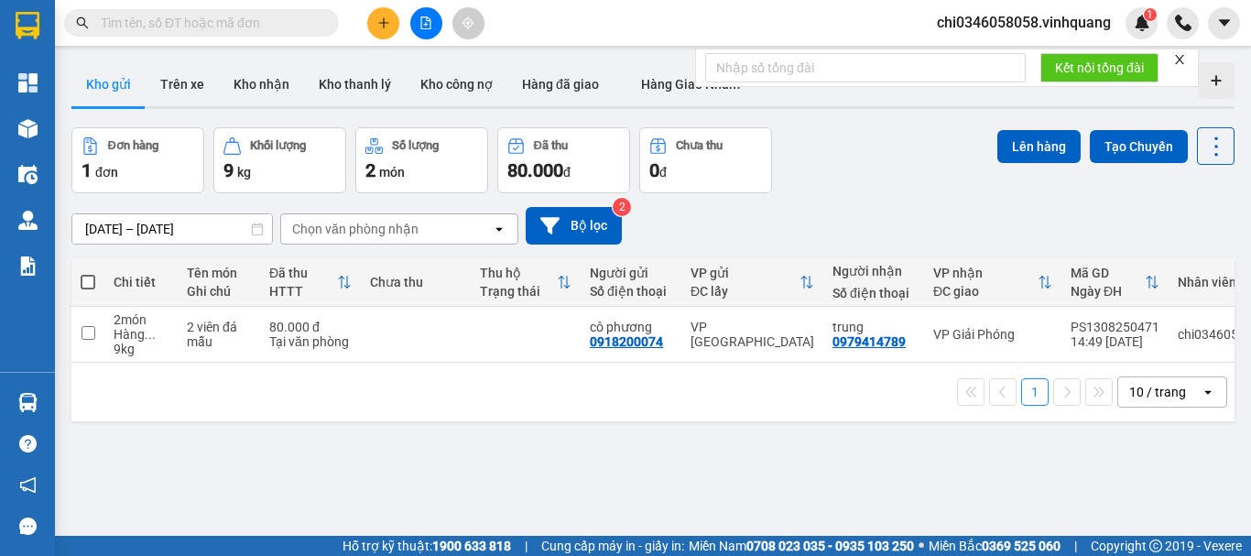
click at [229, 400] on div "1 10 / trang open" at bounding box center [653, 391] width 1148 height 31
